Goal: Check status: Check status

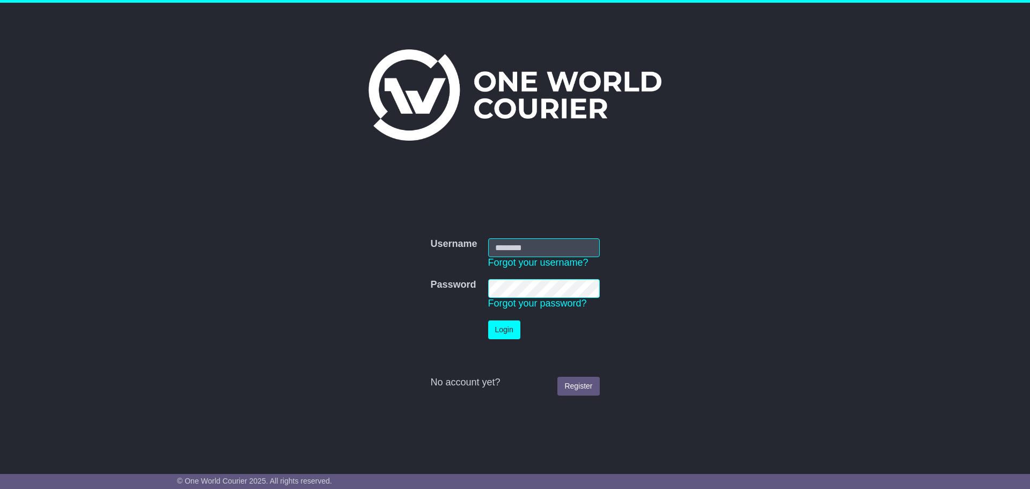
type input "**********"
click at [494, 329] on button "Login" at bounding box center [504, 329] width 32 height 19
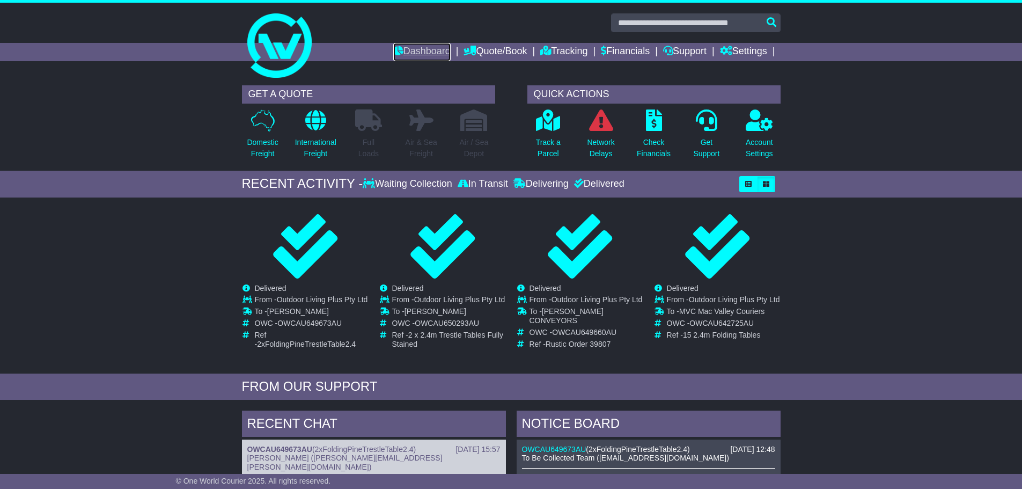
click at [404, 52] on link "Dashboard" at bounding box center [421, 52] width 57 height 18
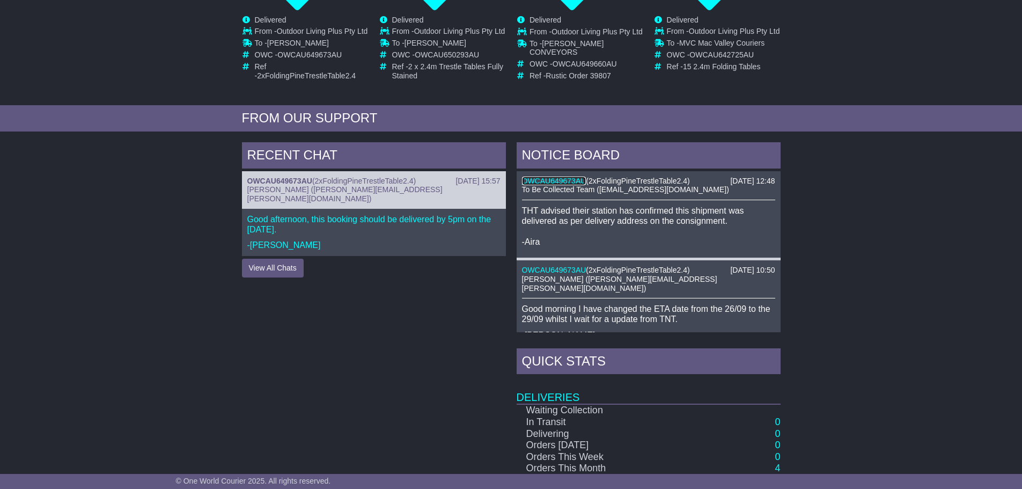
click at [559, 185] on link "OWCAU649673AU" at bounding box center [554, 181] width 64 height 9
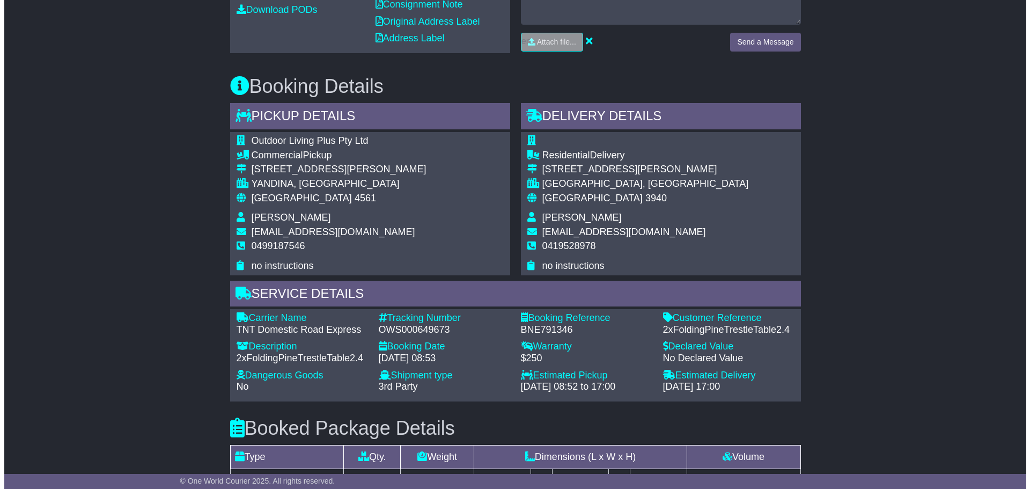
scroll to position [215, 0]
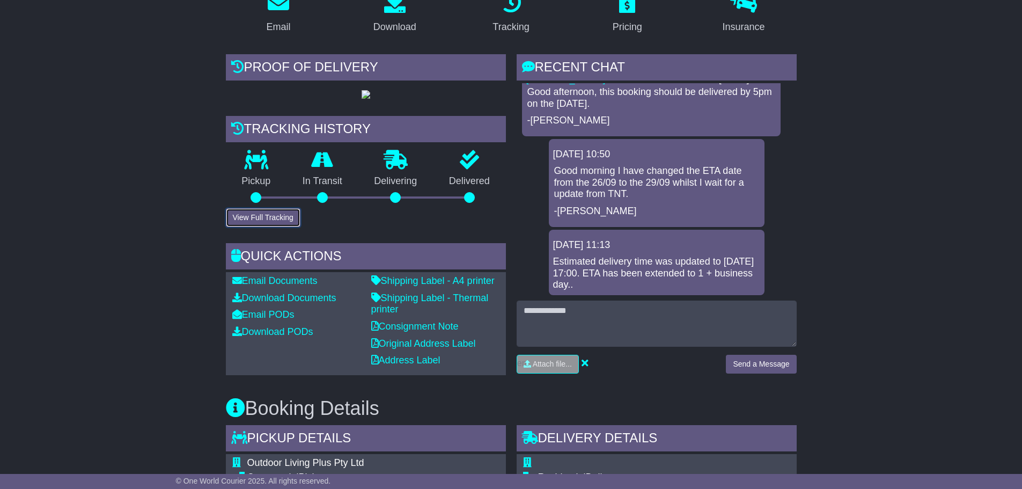
click at [270, 227] on button "View Full Tracking" at bounding box center [263, 217] width 75 height 19
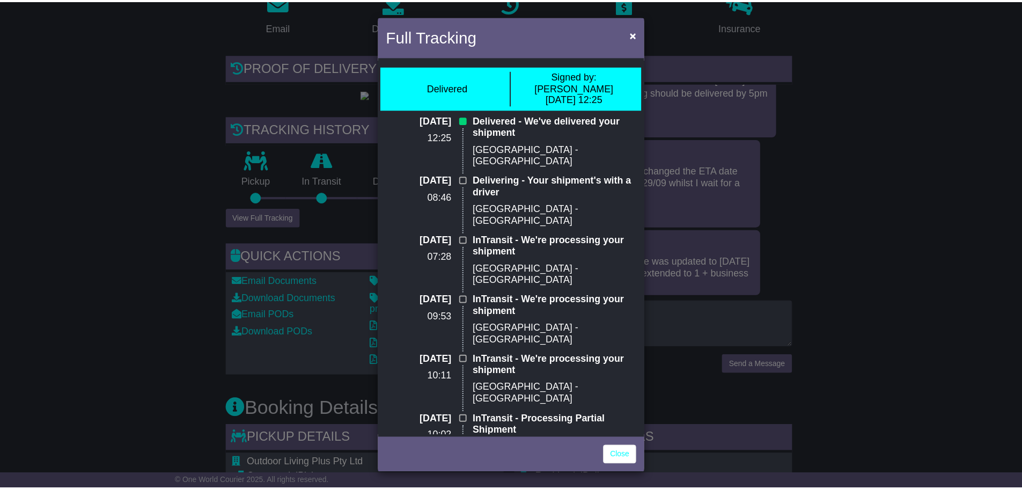
scroll to position [0, 0]
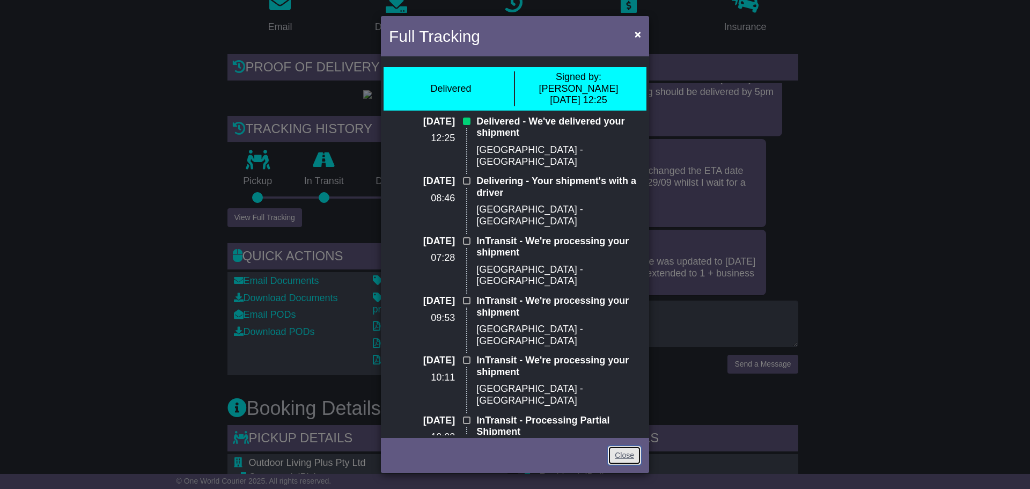
click at [632, 458] on link "Close" at bounding box center [624, 455] width 33 height 19
